Goal: Transaction & Acquisition: Obtain resource

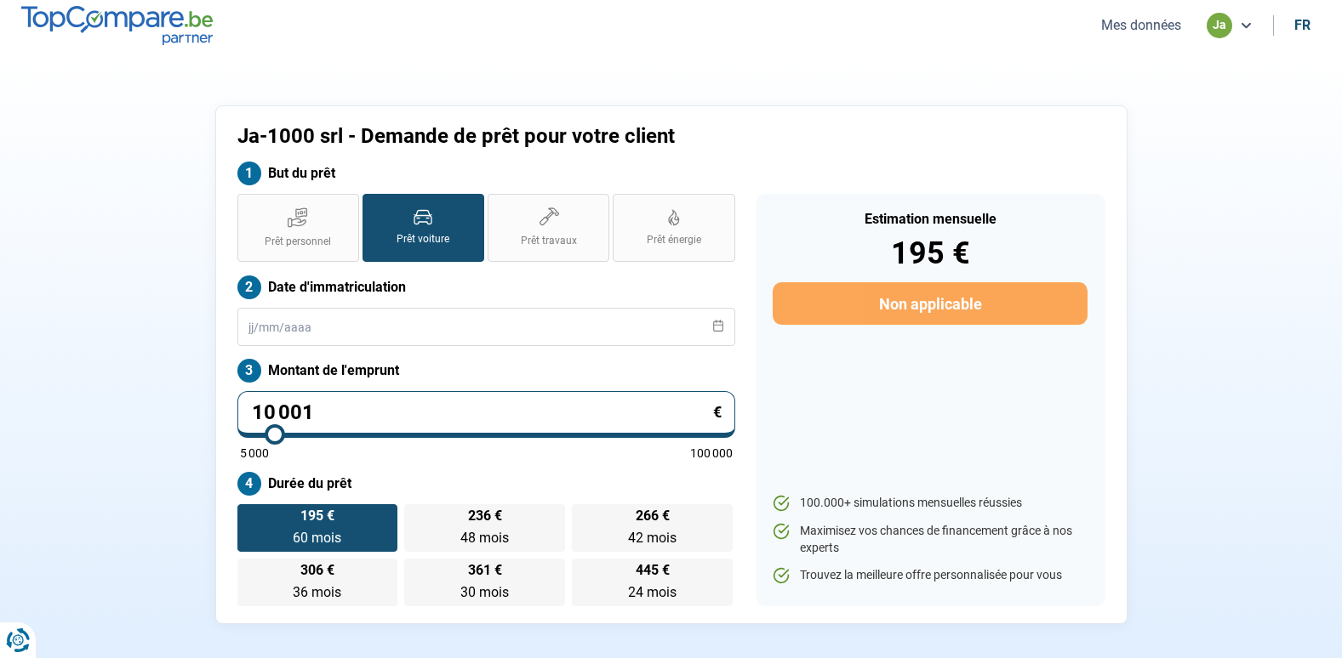
click at [401, 214] on label "Prêt voiture" at bounding box center [423, 228] width 122 height 68
click at [373, 205] on input "Prêt voiture" at bounding box center [367, 199] width 11 height 11
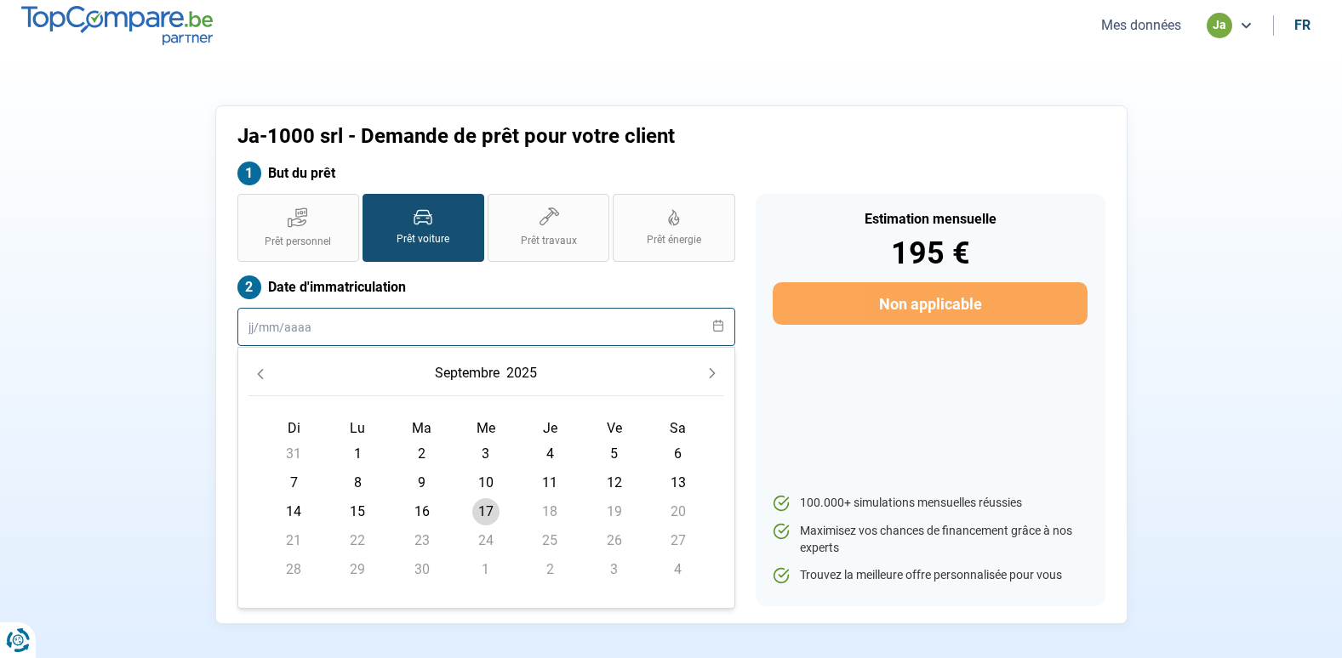
click at [362, 329] on input "text" at bounding box center [486, 327] width 498 height 38
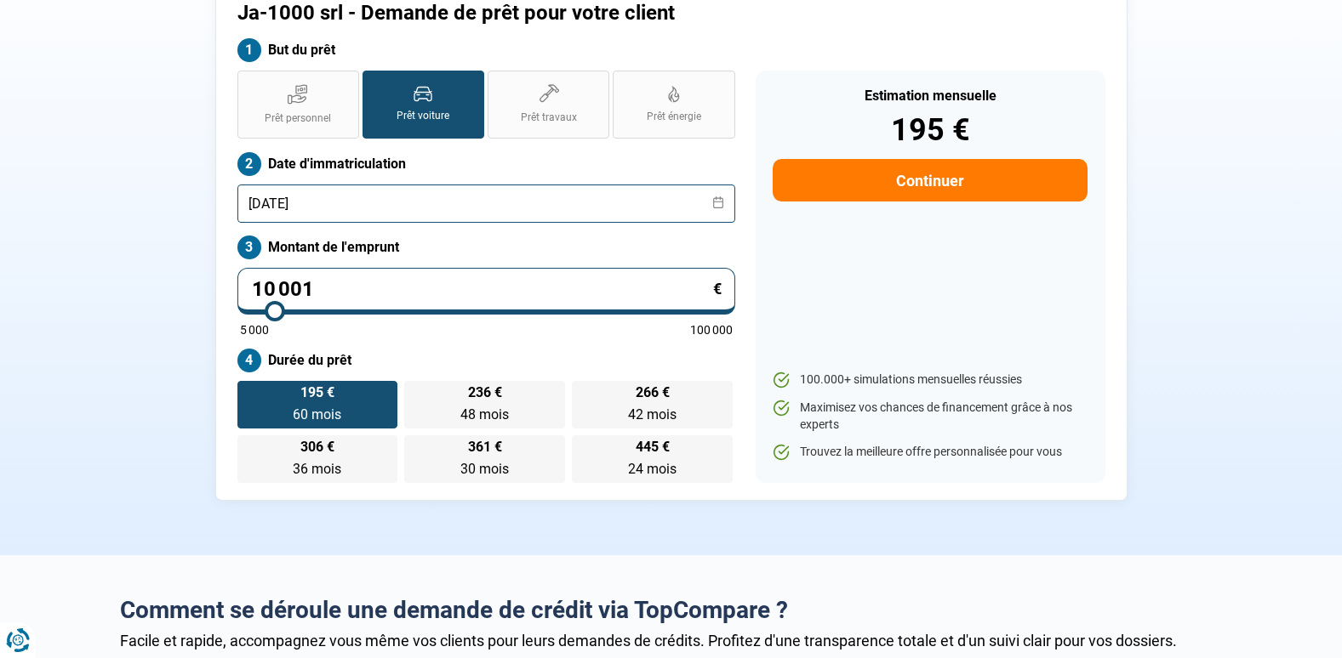
scroll to position [119, 0]
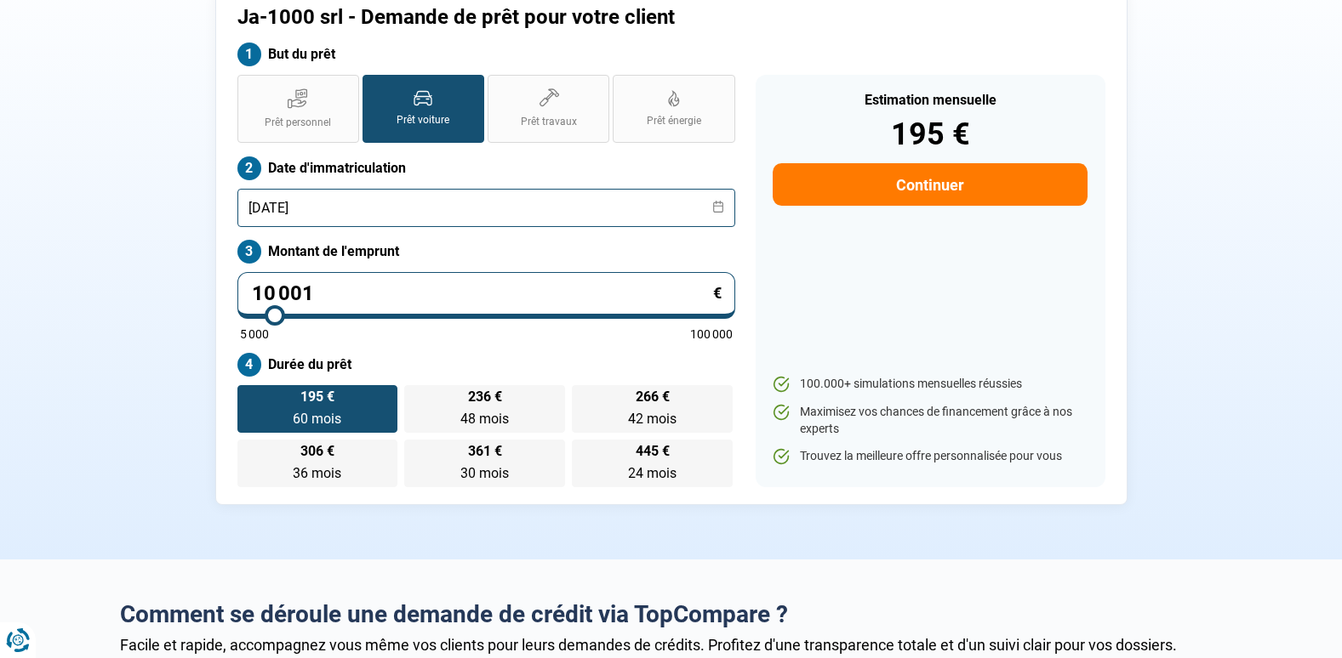
type input "[DATE]"
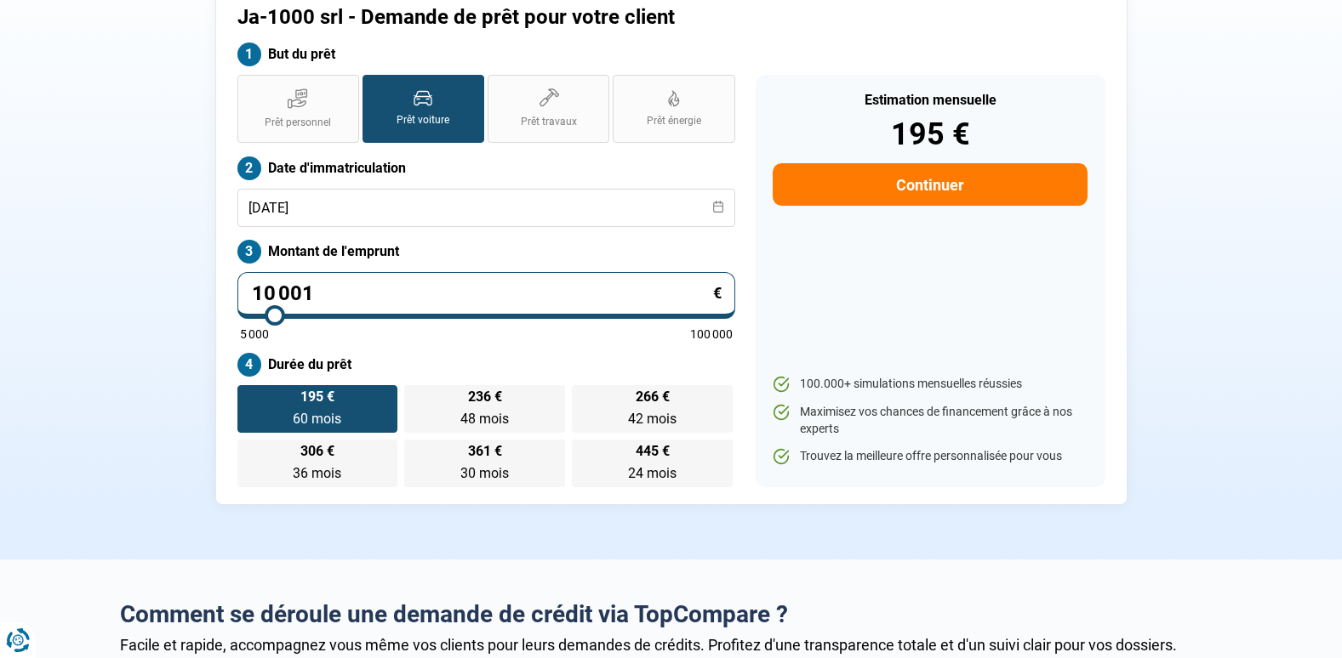
click at [317, 290] on input "10 001" at bounding box center [486, 295] width 498 height 47
type input "0"
type input "5000"
type input "5"
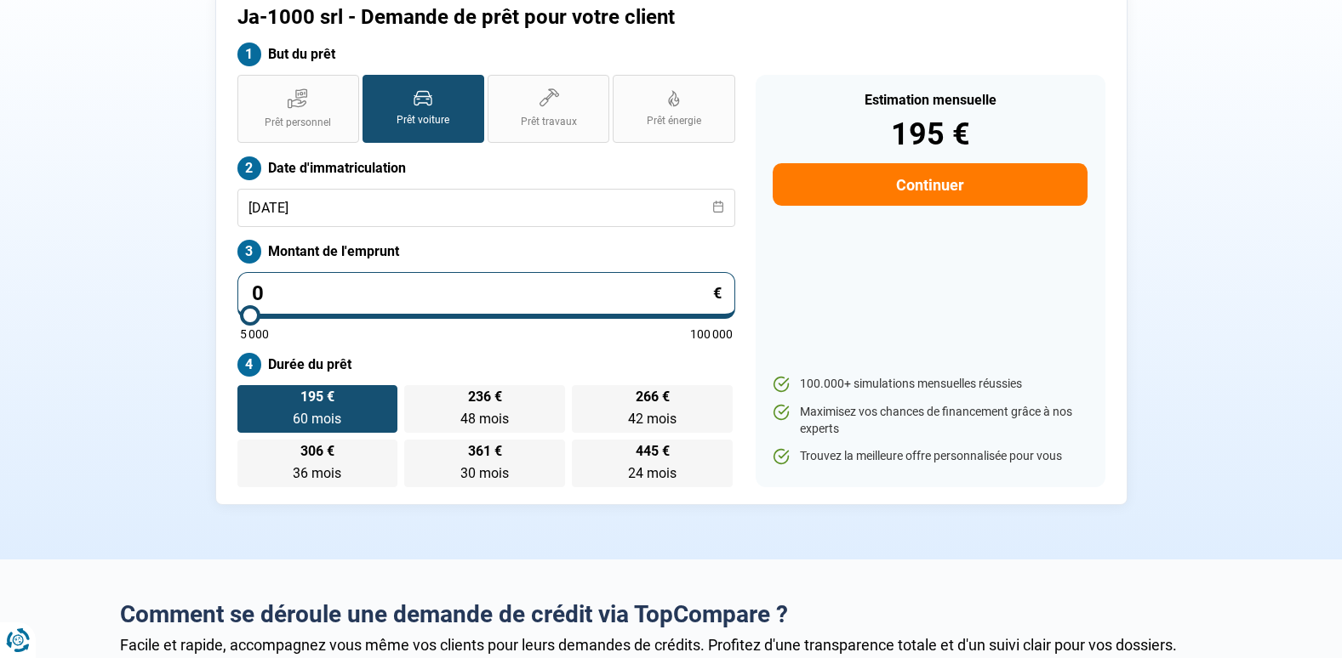
type input "5000"
type input "50"
type input "5000"
type input "500"
type input "5000"
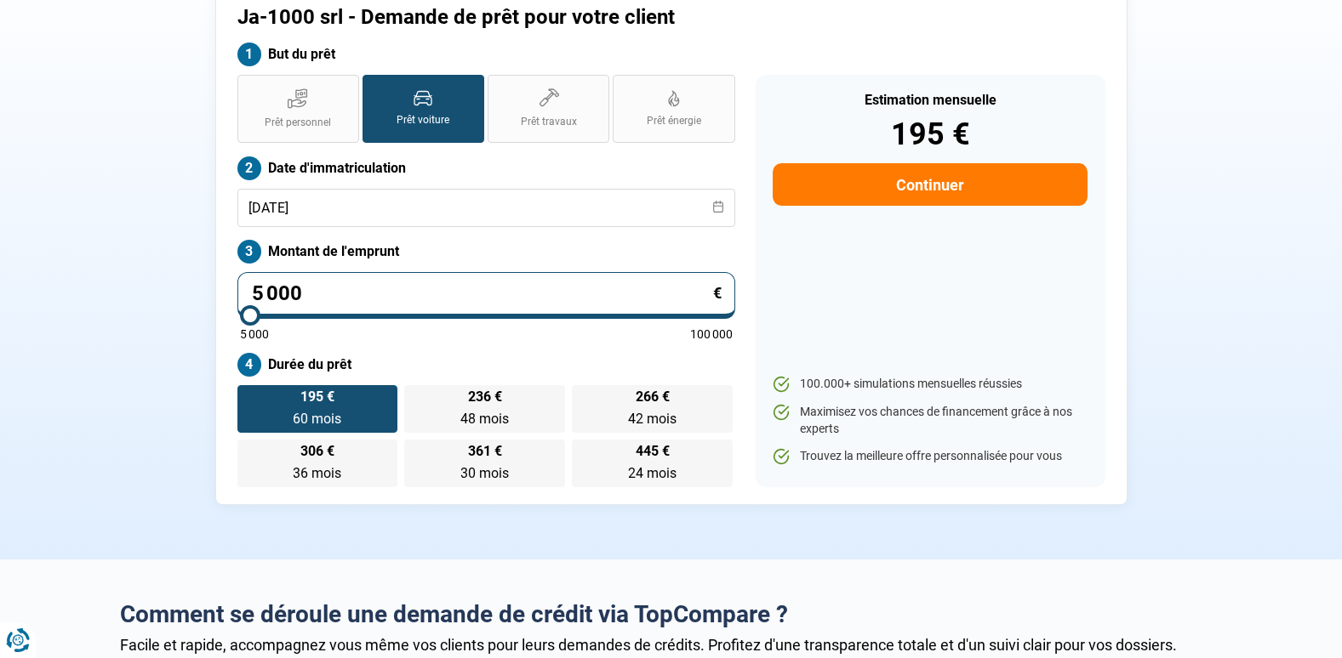
type input "5 000"
radio input "true"
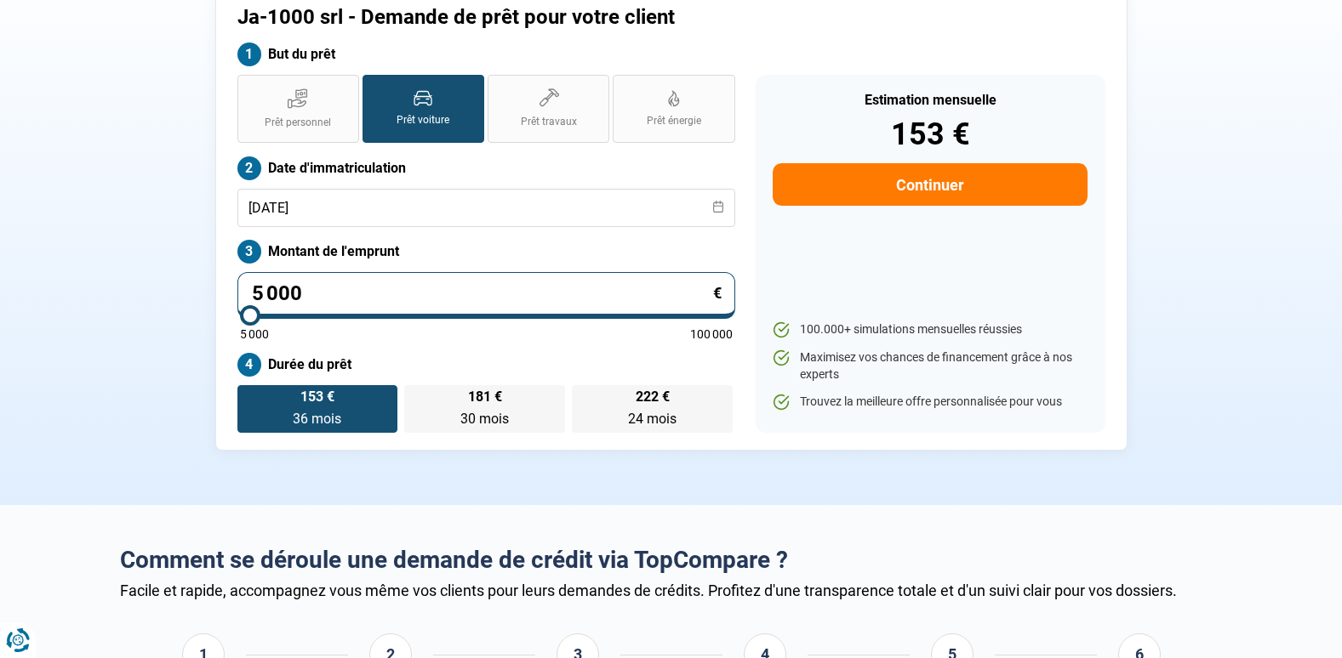
click at [852, 272] on div "Estimation mensuelle 153 € Continuer 100.000+ simulations mensuelles réussies M…" at bounding box center [930, 254] width 350 height 358
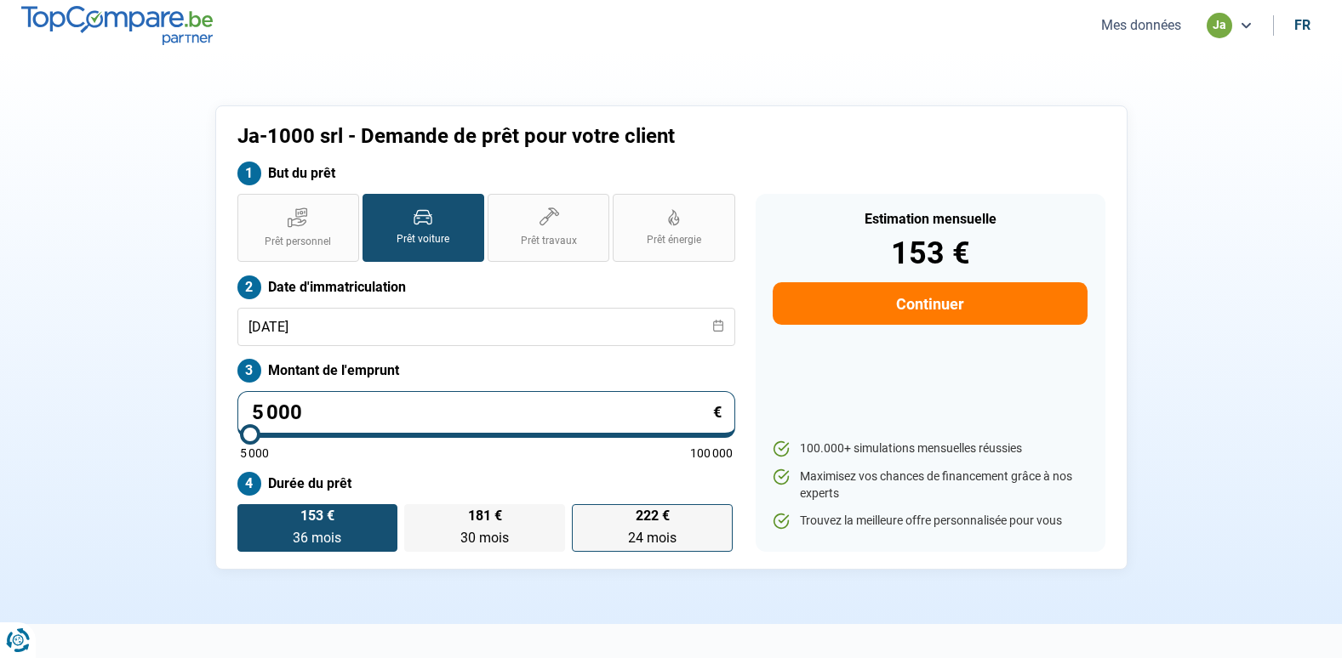
click at [652, 522] on span "222 €" at bounding box center [653, 517] width 34 height 14
click at [583, 516] on input "222 € 24 mois 24 mois" at bounding box center [577, 509] width 11 height 11
radio input "true"
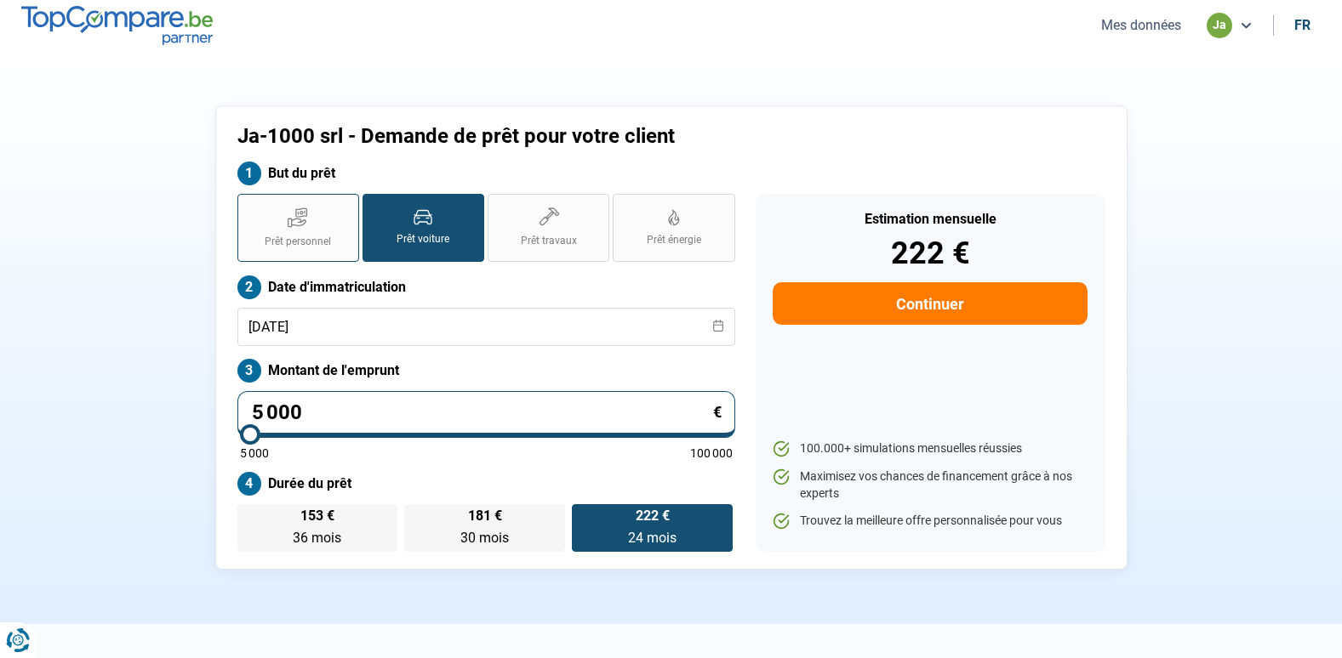
click at [340, 233] on label "Prêt personnel" at bounding box center [298, 228] width 122 height 68
click at [248, 205] on input "Prêt personnel" at bounding box center [242, 199] width 11 height 11
radio input "true"
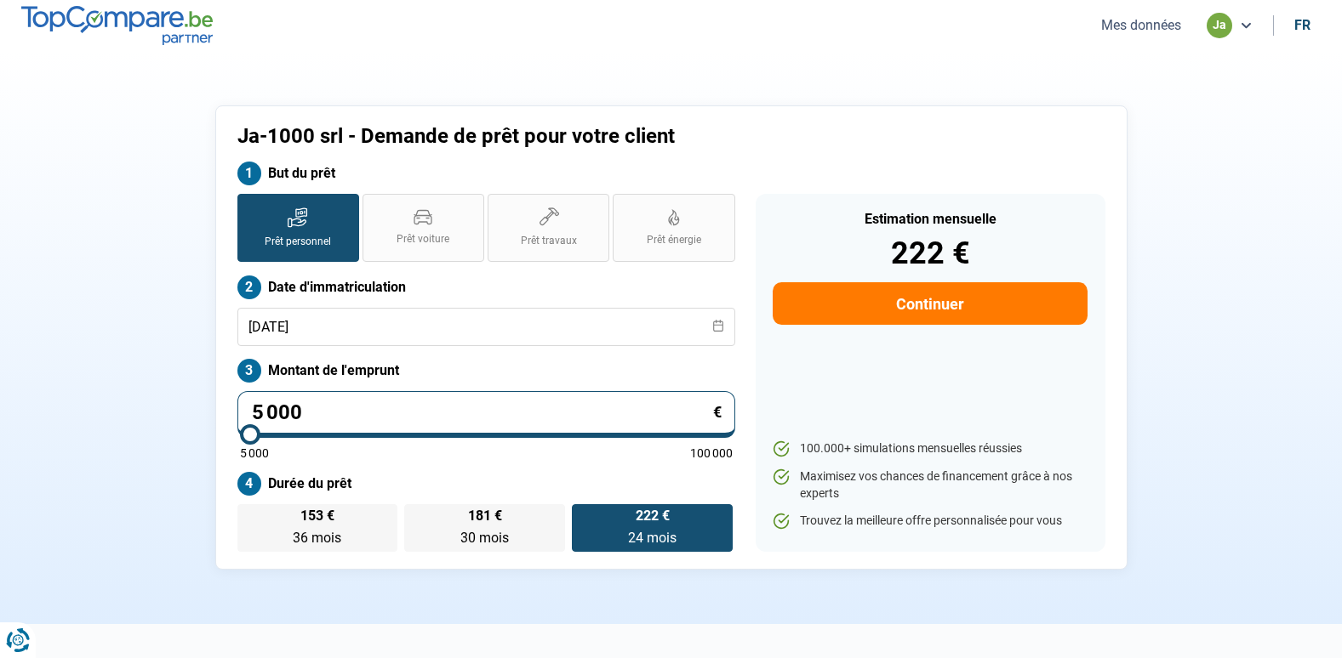
radio input "true"
